Goal: Task Accomplishment & Management: Manage account settings

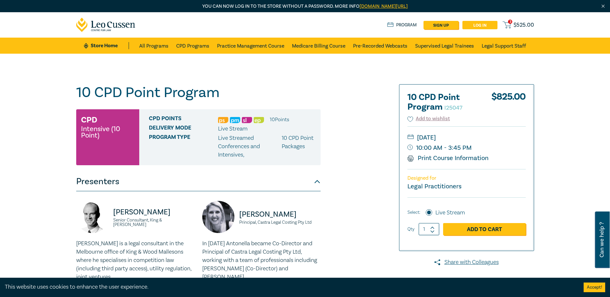
click at [476, 25] on link "Log in" at bounding box center [479, 25] width 35 height 8
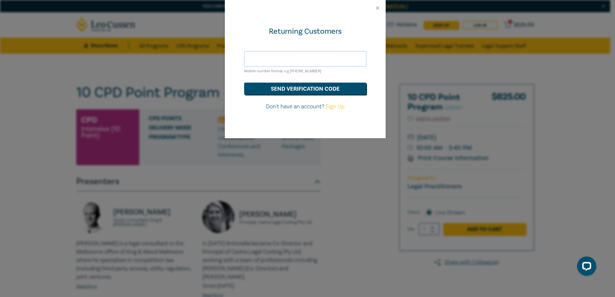
click at [266, 59] on input "text" at bounding box center [305, 58] width 122 height 15
type input "hds@hoyledasilva.com.au"
click at [260, 89] on button "send verification code" at bounding box center [305, 89] width 122 height 12
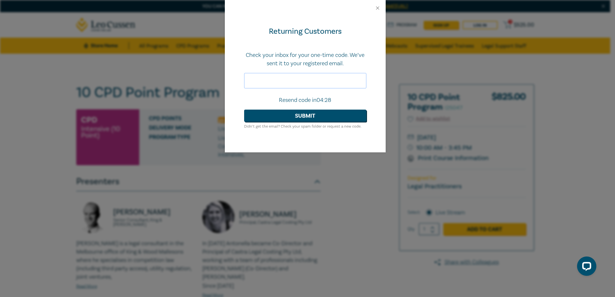
click at [266, 79] on input "text" at bounding box center [305, 80] width 122 height 15
click at [311, 88] on input "text" at bounding box center [305, 80] width 122 height 15
click at [303, 77] on input "text" at bounding box center [305, 80] width 122 height 15
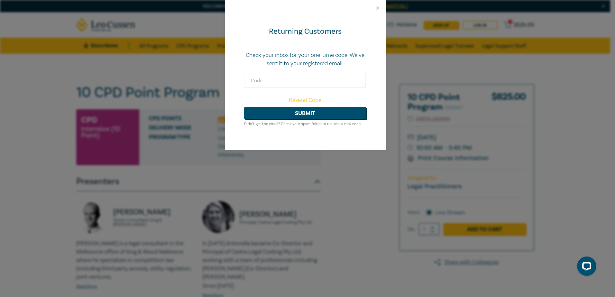
click at [309, 67] on p "Check your inbox for your one-time code. We’ve sent it to your registered email." at bounding box center [305, 59] width 122 height 17
click at [302, 77] on input "text" at bounding box center [305, 80] width 122 height 15
click at [332, 74] on input "text" at bounding box center [305, 80] width 122 height 15
drag, startPoint x: 375, startPoint y: 8, endPoint x: 404, endPoint y: 180, distance: 174.8
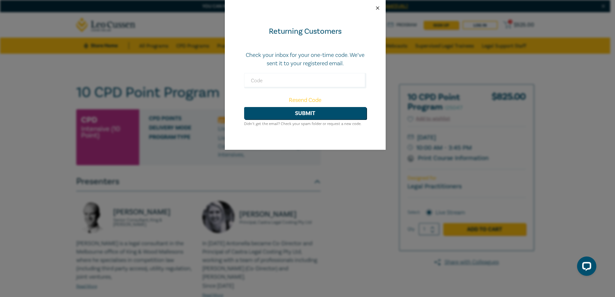
click at [369, 124] on div "Returning Customers Check your inbox for your one-time code. We’ve sent it to y…" at bounding box center [305, 75] width 161 height 150
click at [306, 102] on link "Resend Code" at bounding box center [305, 99] width 32 height 7
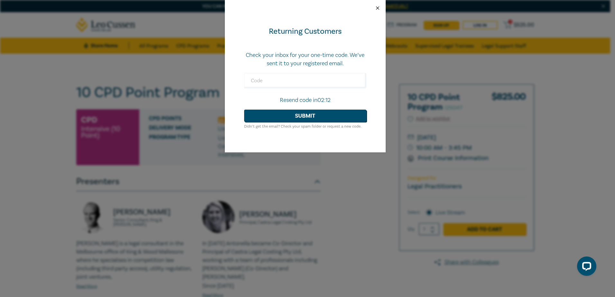
click at [375, 9] on button "Close" at bounding box center [378, 8] width 6 height 6
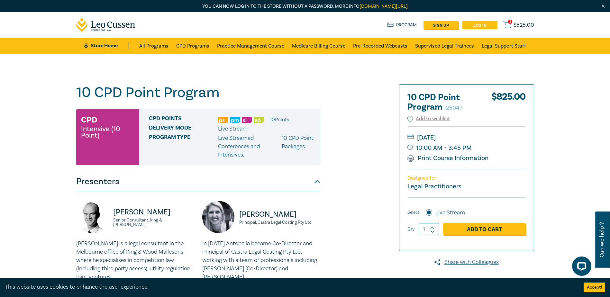
click at [469, 25] on link "Log in" at bounding box center [479, 25] width 35 height 8
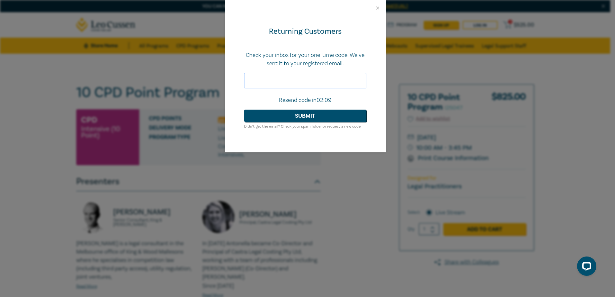
click at [286, 82] on input "text" at bounding box center [305, 80] width 122 height 15
type input "HDS"
drag, startPoint x: 279, startPoint y: 79, endPoint x: 187, endPoint y: 75, distance: 92.0
click at [191, 76] on div "Returning Customers Check your inbox for your one-time code. We’ve sent it to y…" at bounding box center [307, 148] width 615 height 297
type input "hds"
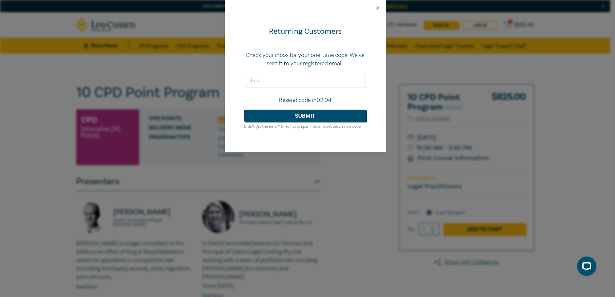
click at [377, 8] on button "Close" at bounding box center [378, 8] width 6 height 6
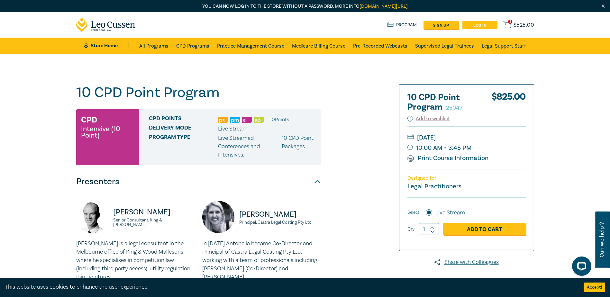
click at [486, 27] on link "Log in" at bounding box center [479, 25] width 35 height 8
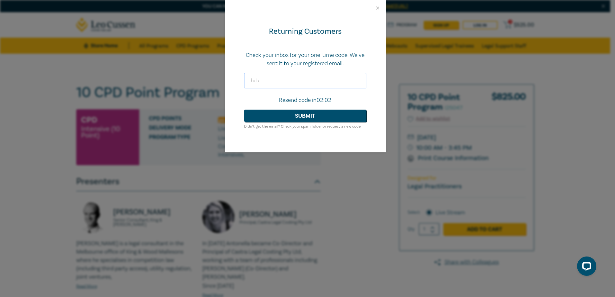
click at [264, 83] on input "hds" at bounding box center [305, 80] width 122 height 15
type input "h"
drag, startPoint x: 375, startPoint y: 8, endPoint x: 384, endPoint y: 0, distance: 11.9
click at [375, 7] on button "Close" at bounding box center [378, 8] width 6 height 6
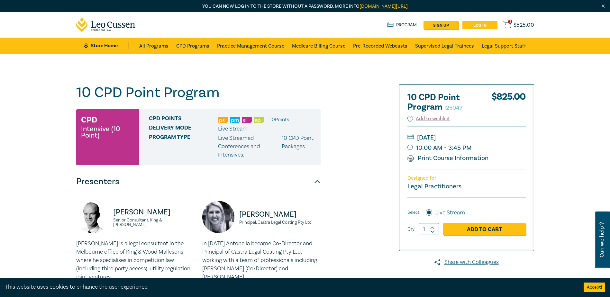
click at [471, 25] on link "Log in" at bounding box center [479, 25] width 35 height 8
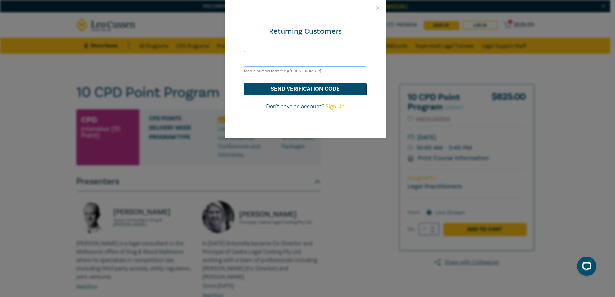
click at [269, 53] on input "text" at bounding box center [305, 58] width 122 height 15
type input "hds@hoyledasilva.com.au"
click at [375, 7] on button "Close" at bounding box center [378, 8] width 6 height 6
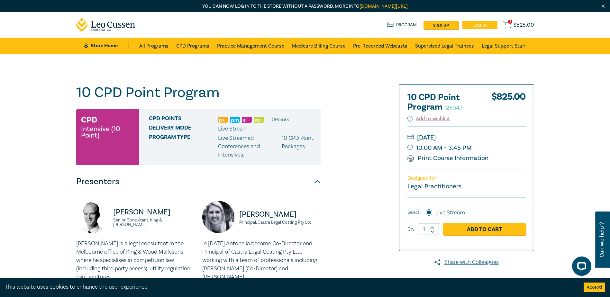
click at [483, 22] on link "Log in" at bounding box center [479, 25] width 35 height 8
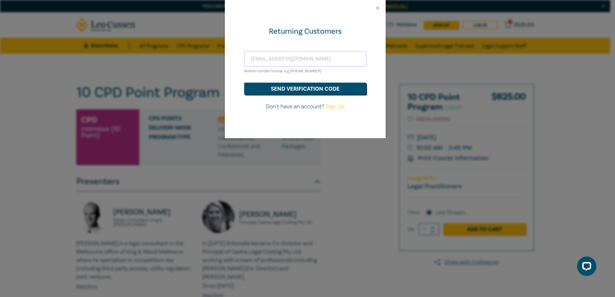
click at [295, 59] on input "hds@hoyledasilva.com.au" at bounding box center [305, 58] width 122 height 15
click at [284, 88] on button "send verification code" at bounding box center [305, 89] width 122 height 12
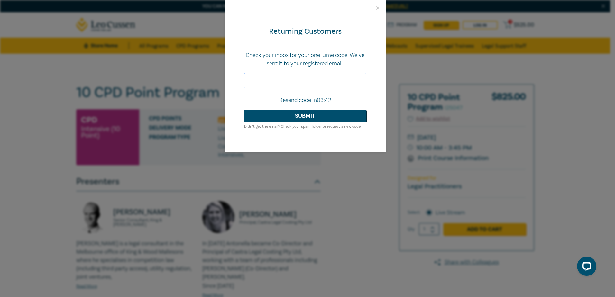
click at [341, 81] on input "text" at bounding box center [305, 80] width 122 height 15
type input "118152"
click at [317, 116] on button "Submit" at bounding box center [305, 116] width 122 height 12
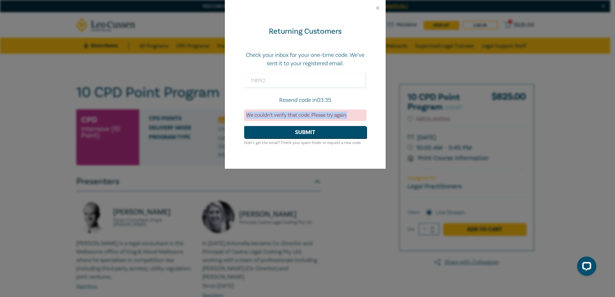
drag, startPoint x: 246, startPoint y: 115, endPoint x: 353, endPoint y: 113, distance: 106.8
click at [353, 113] on div "We couldn’t verify that code. Please try again." at bounding box center [305, 115] width 122 height 11
copy div "We couldn’t verify that code. Please try again."
drag, startPoint x: 301, startPoint y: 76, endPoint x: 268, endPoint y: 87, distance: 34.6
click at [205, 81] on div "Returning Customers Check your inbox for your one-time code. We’ve sent it to y…" at bounding box center [307, 148] width 615 height 297
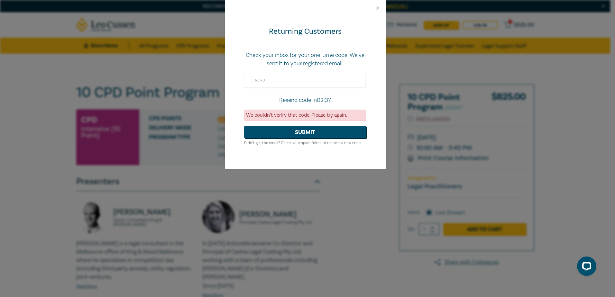
click at [569, 101] on div "Returning Customers Check your inbox for your one-time code. We’ve sent it to y…" at bounding box center [307, 148] width 615 height 297
click at [379, 10] on button "Close" at bounding box center [378, 8] width 6 height 6
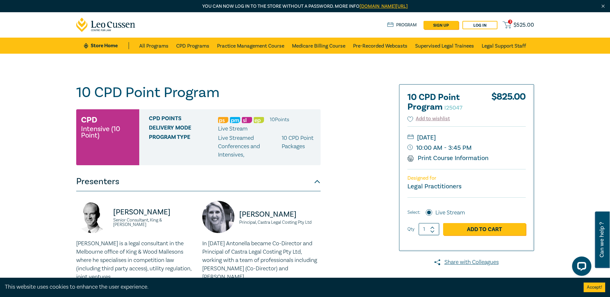
drag, startPoint x: 599, startPoint y: 146, endPoint x: 597, endPoint y: 142, distance: 3.9
click at [578, 265] on div "Open LiveChat chat widget" at bounding box center [581, 265] width 11 height 11
click at [396, 6] on link "leocussen.edu.au/passwordless/" at bounding box center [384, 6] width 48 height 6
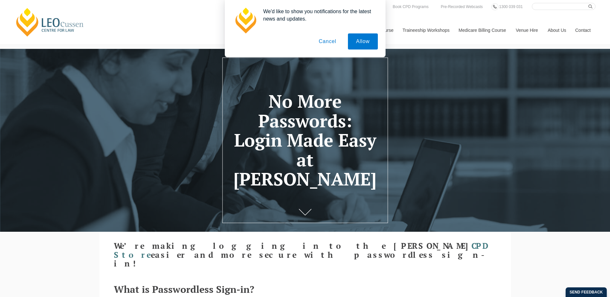
click at [329, 42] on button "Cancel" at bounding box center [328, 41] width 34 height 16
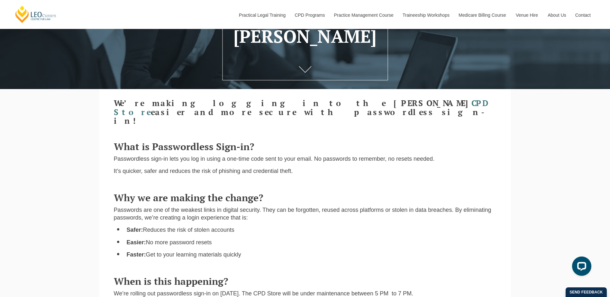
scroll to position [161, 0]
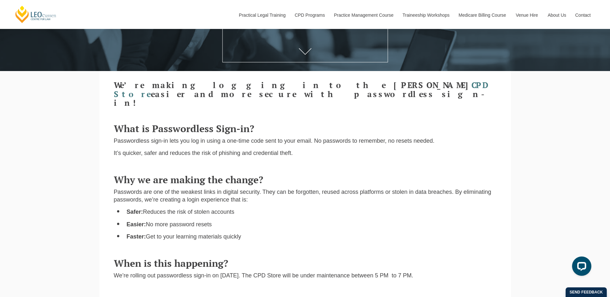
click at [262, 200] on div "Why we are making the change? Passwords are one of the weakest links in digital…" at bounding box center [305, 206] width 392 height 77
drag, startPoint x: 262, startPoint y: 200, endPoint x: 313, endPoint y: 201, distance: 50.2
click at [313, 201] on div "Why we are making the change? Passwords are one of the weakest links in digital…" at bounding box center [305, 206] width 392 height 77
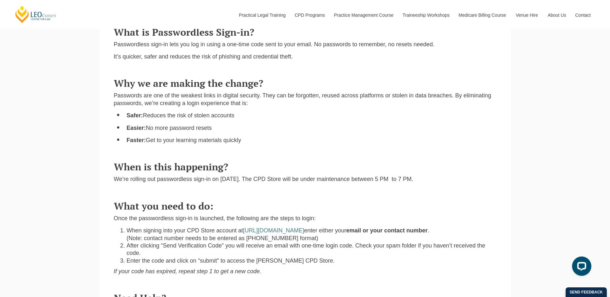
scroll to position [289, 0]
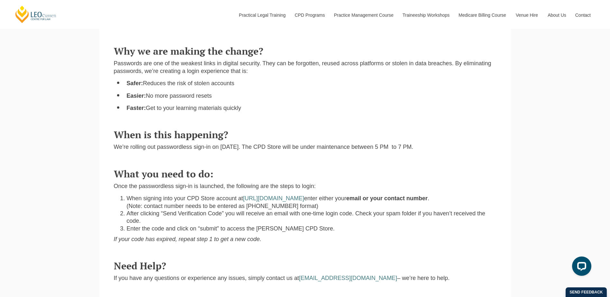
click at [169, 214] on li "After clicking “Send Verification Code” you will receive an email with one-time…" at bounding box center [312, 217] width 370 height 15
click at [165, 236] on em "If your code has expired, repeat step 1 to get a new code." at bounding box center [188, 239] width 148 height 6
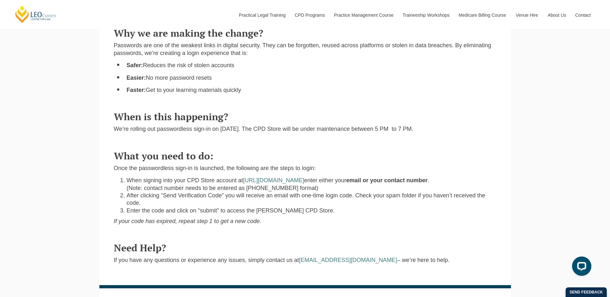
scroll to position [322, 0]
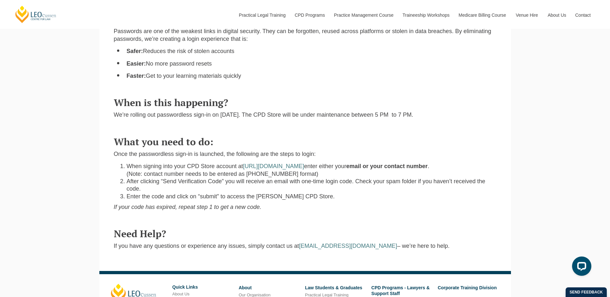
click at [182, 222] on div "Need Help? If you have any questions or experience any issues, simply contact u…" at bounding box center [305, 238] width 392 height 32
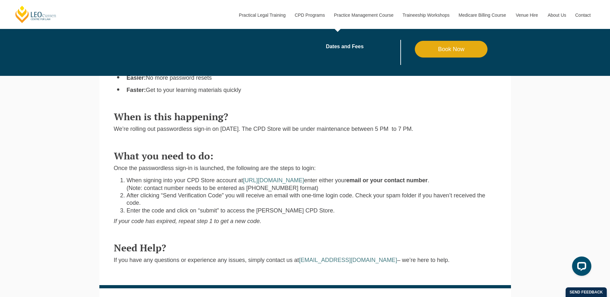
scroll to position [257, 0]
